Goal: Transaction & Acquisition: Purchase product/service

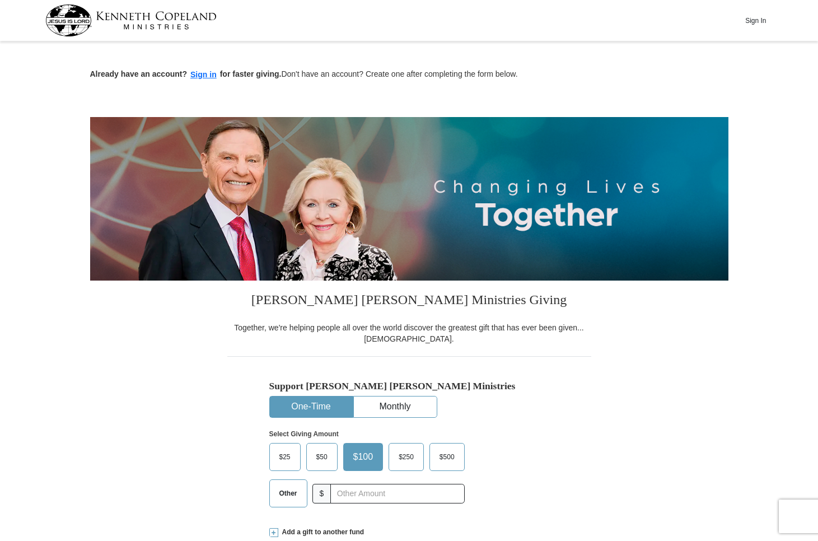
click at [297, 487] on span "Other" at bounding box center [288, 493] width 29 height 17
click at [0, 0] on input "Other" at bounding box center [0, 0] width 0 height 0
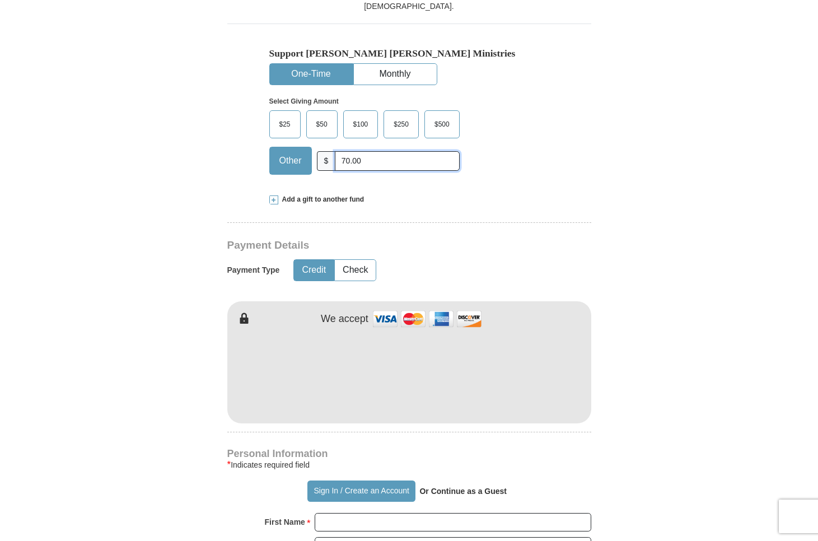
scroll to position [336, 0]
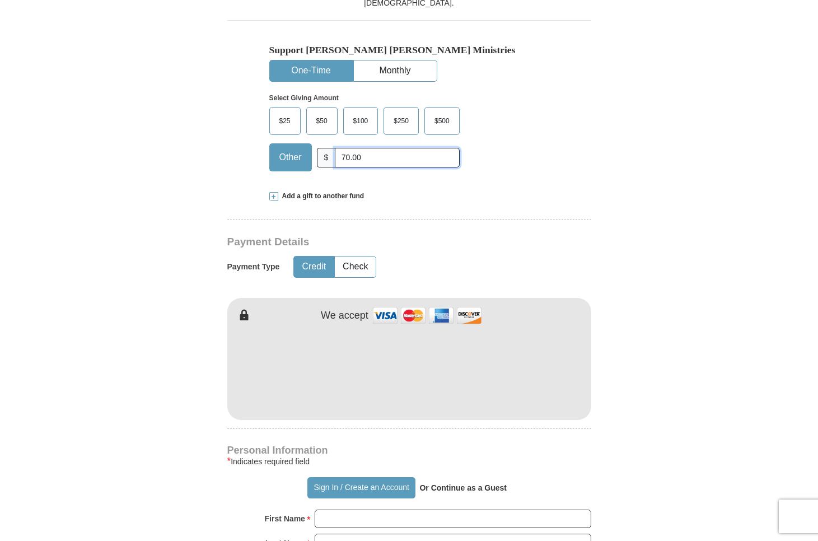
type input "70.00"
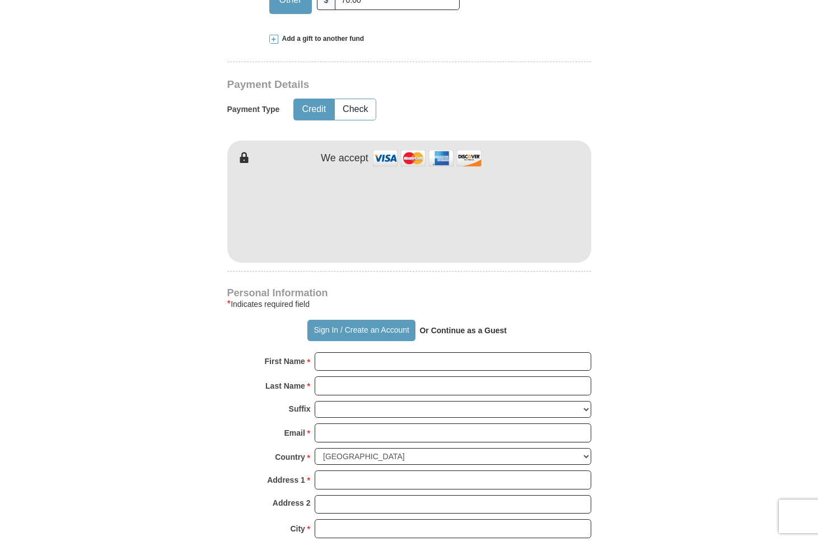
scroll to position [524, 0]
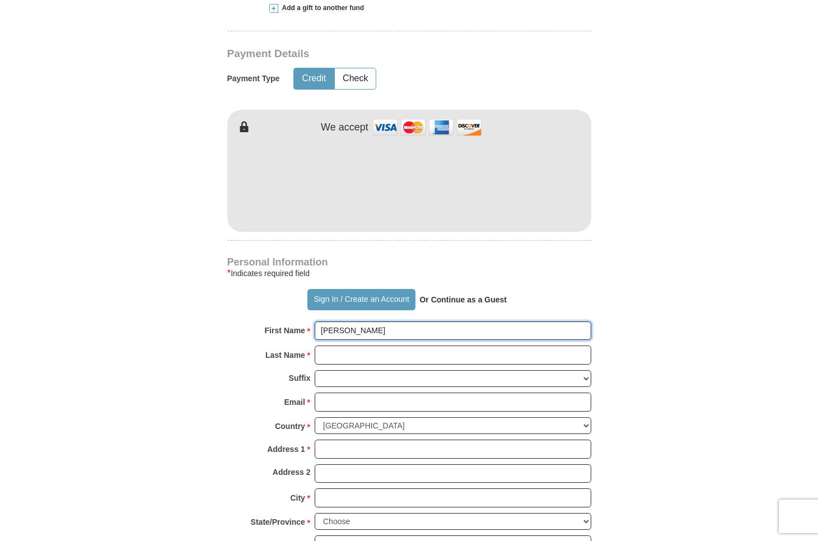
type input "[PERSON_NAME]"
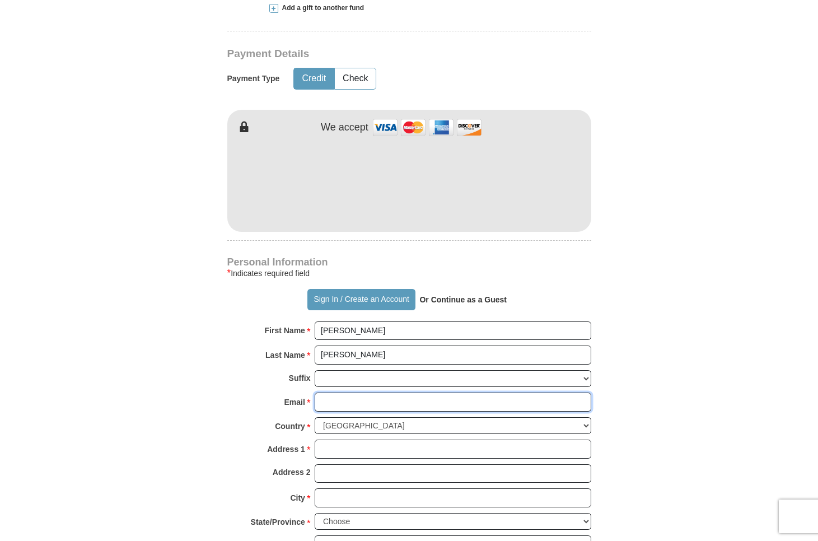
type input "[EMAIL_ADDRESS][DOMAIN_NAME]"
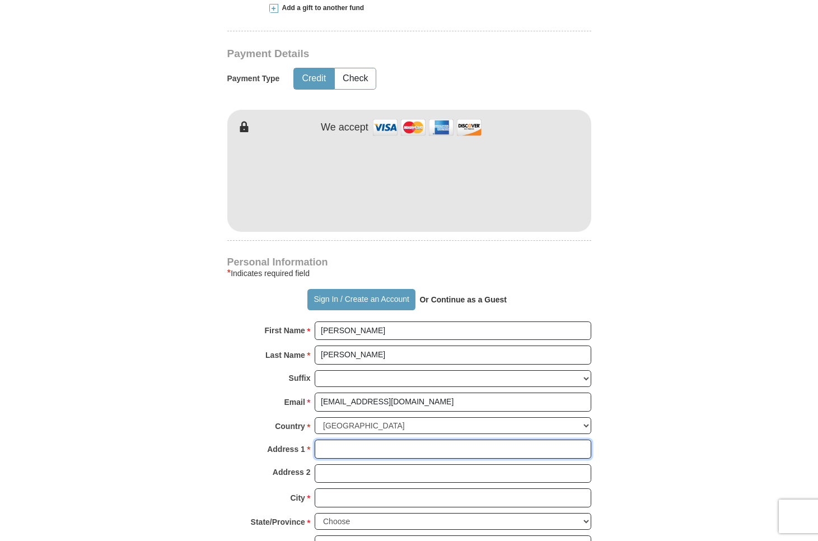
type input "[STREET_ADDRESS]"
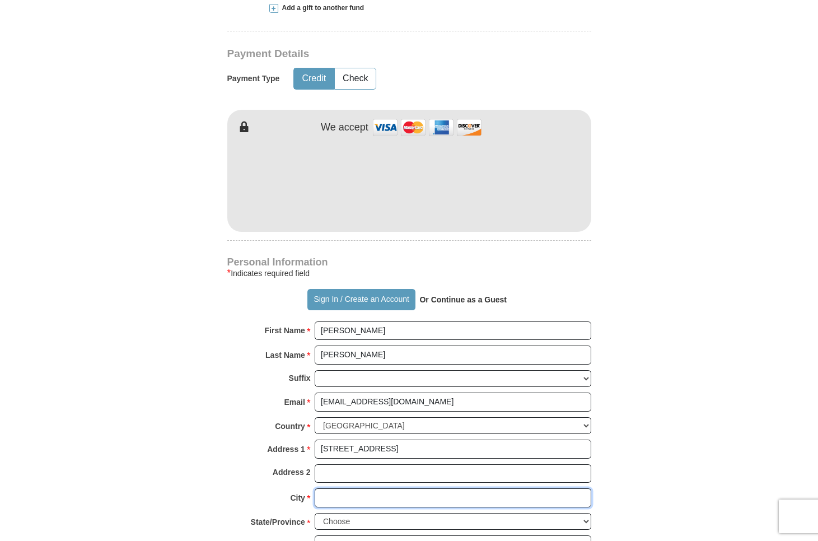
type input "[GEOGRAPHIC_DATA][PERSON_NAME]"
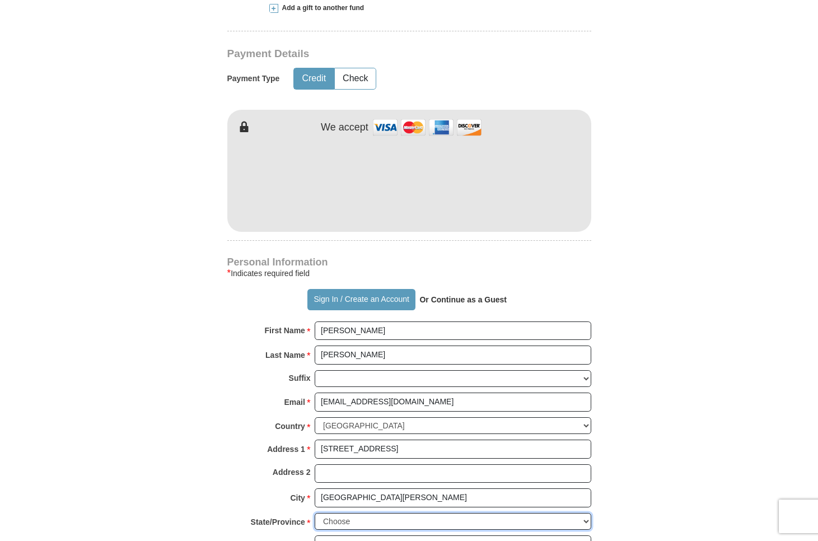
select select "MO"
type input "63146"
type input "3145149609"
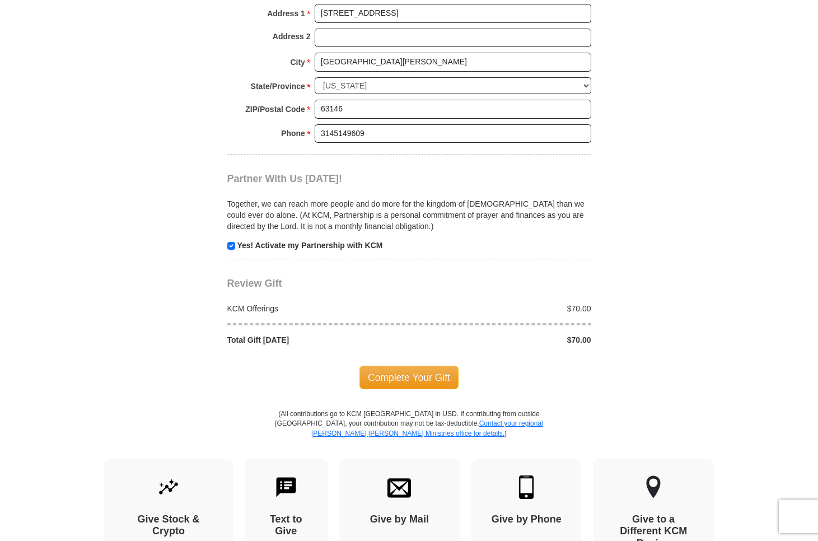
scroll to position [961, 0]
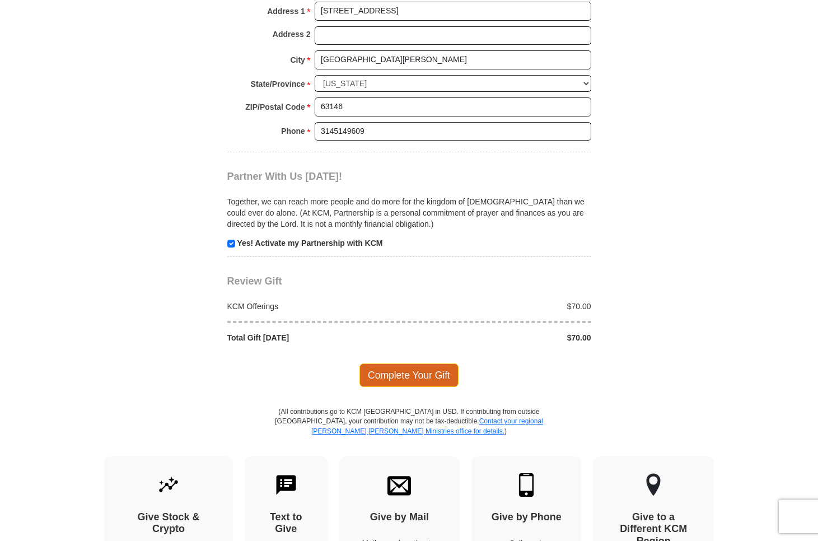
click at [395, 363] on span "Complete Your Gift" at bounding box center [408, 375] width 99 height 24
